Goal: Use online tool/utility: Use online tool/utility

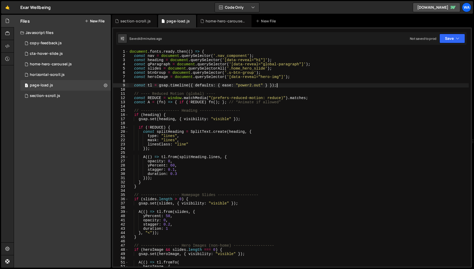
click at [283, 85] on div "document . fonts . ready . then (( ) => { const nav = document . querySelector …" at bounding box center [299, 163] width 340 height 226
click at [283, 103] on div "document . fonts . ready . then (( ) => { const nav = document . querySelector …" at bounding box center [299, 163] width 340 height 226
type textarea "const A = (fn) => { if (!REDUCE) fn(); }; // “Animate if allowed”"
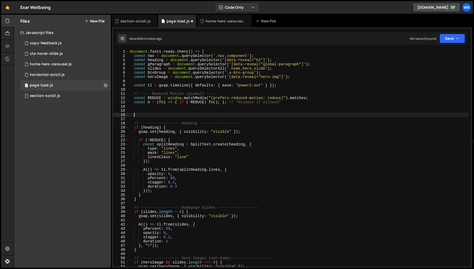
type textarea "});"
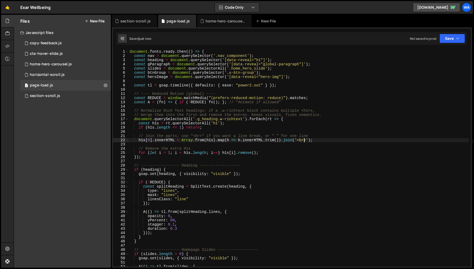
click at [304, 142] on div "document . fonts . ready . then (( ) => { const nav = document . querySelector …" at bounding box center [299, 163] width 340 height 226
click at [366, 115] on div "document . fonts . ready . then (( ) => { const nav = document . querySelector …" at bounding box center [299, 163] width 340 height 226
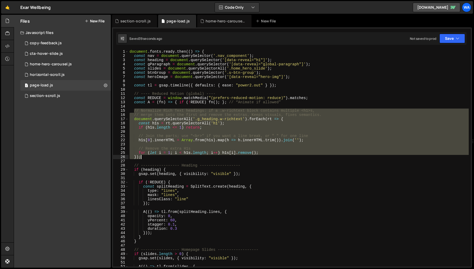
drag, startPoint x: 134, startPoint y: 110, endPoint x: 154, endPoint y: 156, distance: 50.7
click at [154, 156] on div "document . fonts . ready . then (( ) => { const nav = document . querySelector …" at bounding box center [299, 163] width 340 height 226
type textarea "for (let i = 1; i < h1s.length; i++) h1s[i].remove(); });"
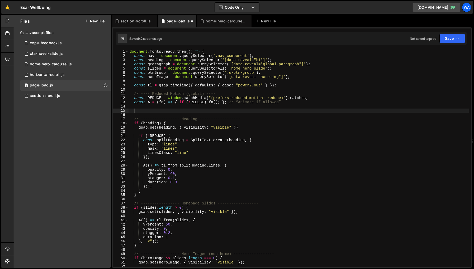
click at [215, 49] on div "}, 1000); 1 2 3 4 5 6 7 8 9 10 11 12 13 14 15 16 17 18 19 20 21 22 23 24 25 26 …" at bounding box center [292, 147] width 360 height 241
type textarea "document.fonts.ready.then(() => {"
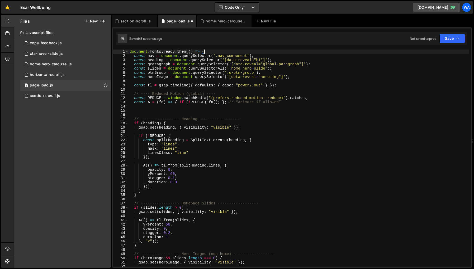
click at [210, 52] on div "document . fonts . ready . then (( ) => { const nav = document . querySelector …" at bounding box center [299, 163] width 340 height 226
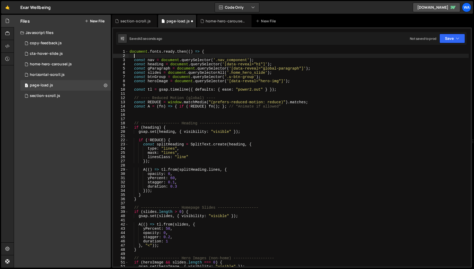
paste textarea "});"
type textarea "});"
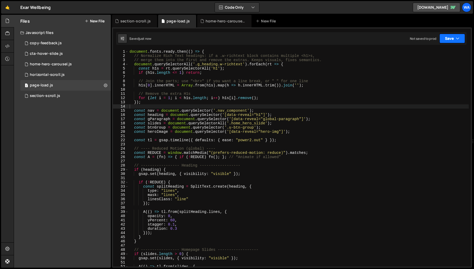
click at [446, 39] on button "Save" at bounding box center [452, 39] width 26 height 10
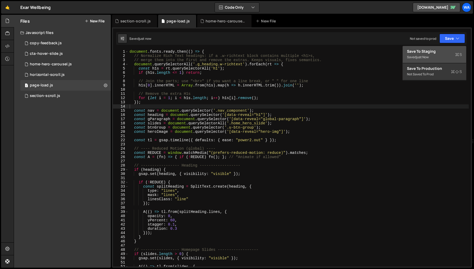
click at [430, 54] on div "Save to Staging S" at bounding box center [434, 51] width 55 height 5
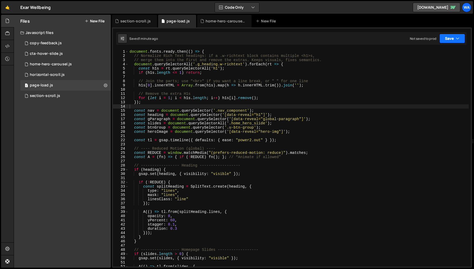
click at [448, 40] on button "Save" at bounding box center [452, 39] width 26 height 10
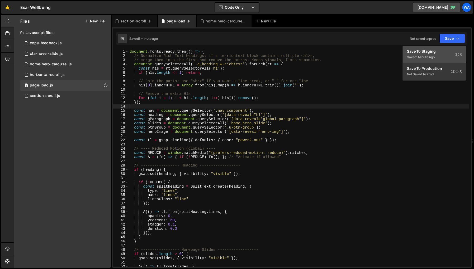
click at [439, 56] on div "Saved 1 minute ago" at bounding box center [434, 57] width 55 height 6
